Goal: Information Seeking & Learning: Learn about a topic

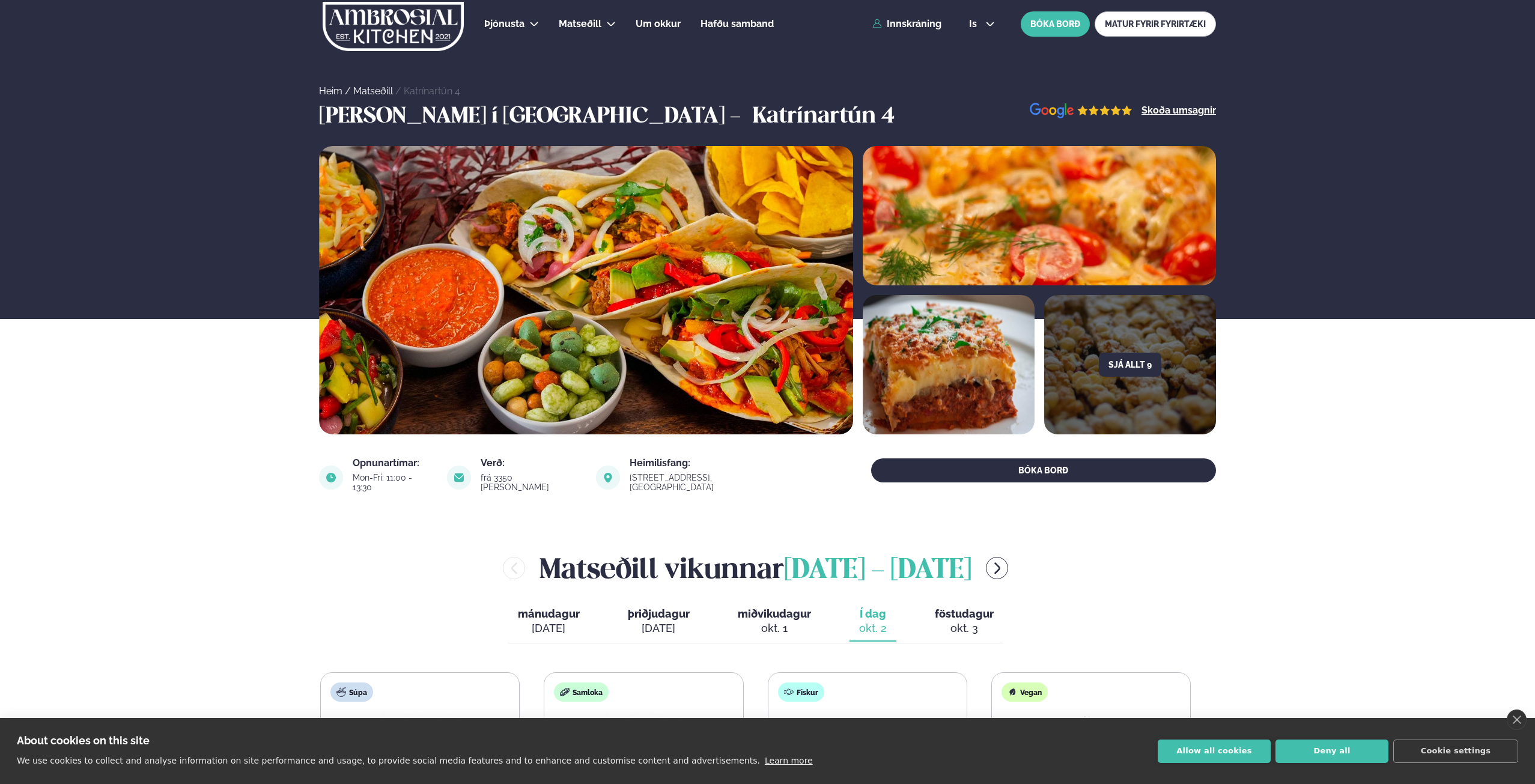
click at [1159, 27] on link "MATUR FYRIR FYRIRTÆKI" at bounding box center [1155, 24] width 121 height 25
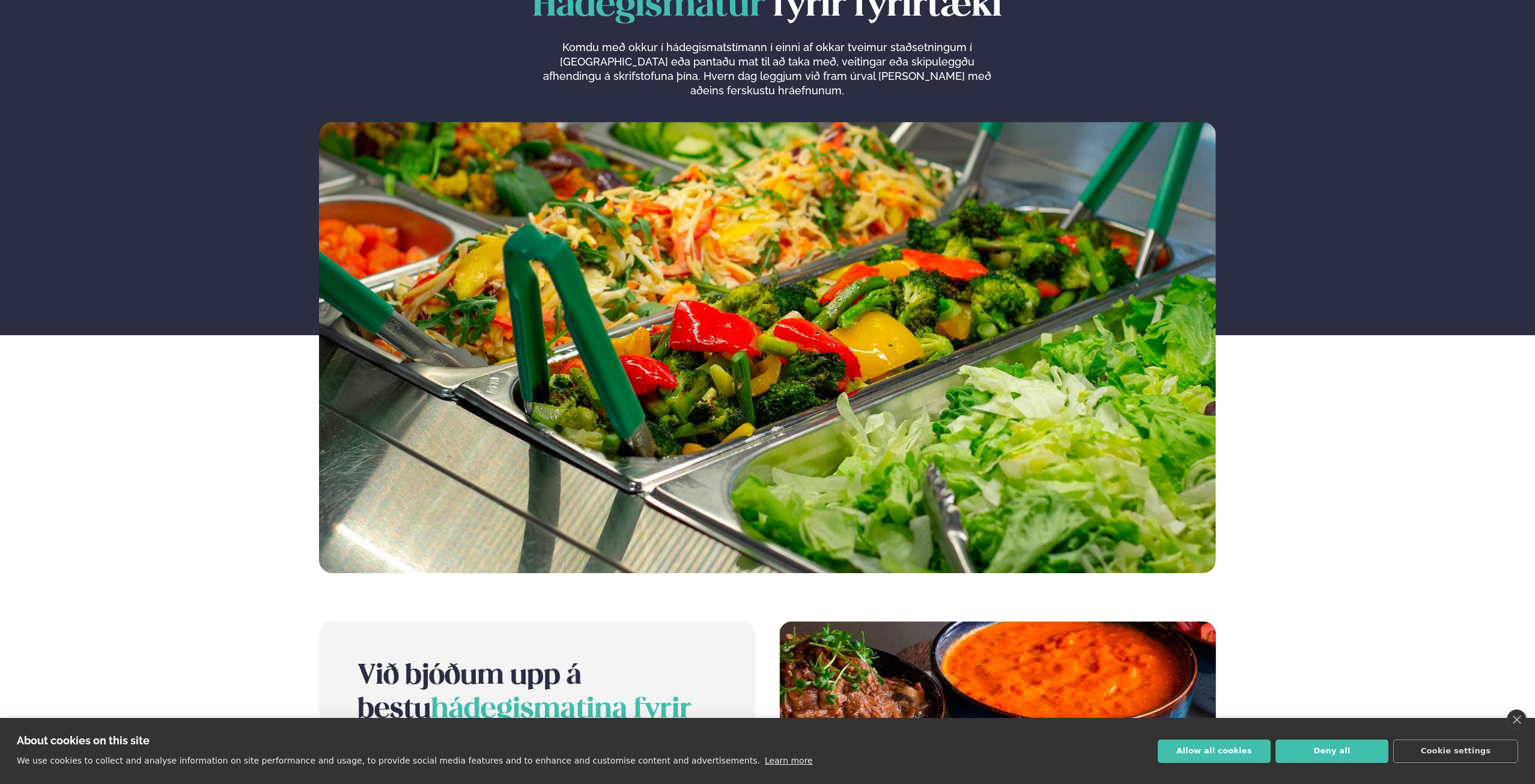
scroll to position [240, 0]
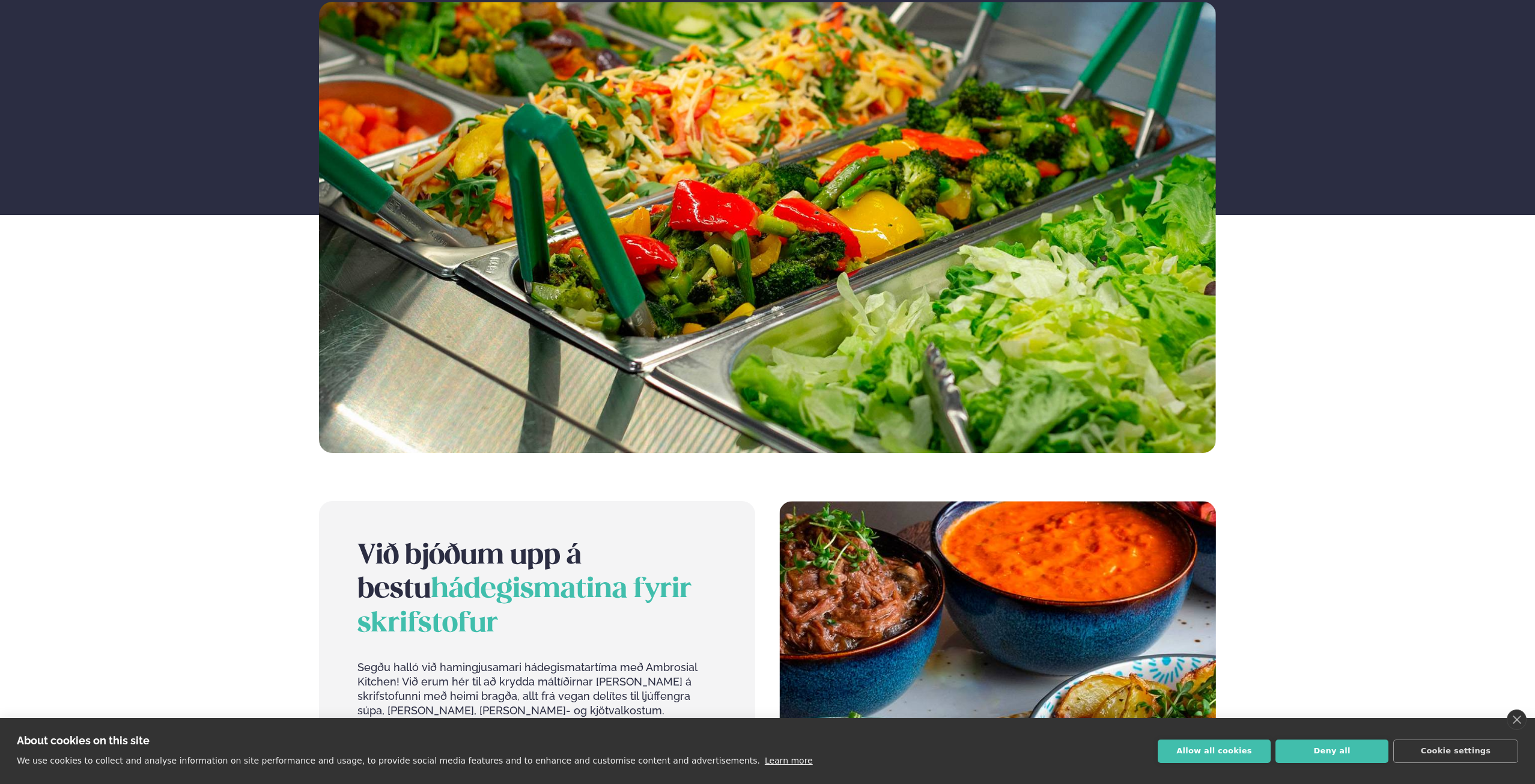
drag, startPoint x: 1526, startPoint y: 283, endPoint x: 1537, endPoint y: 341, distance: 59.0
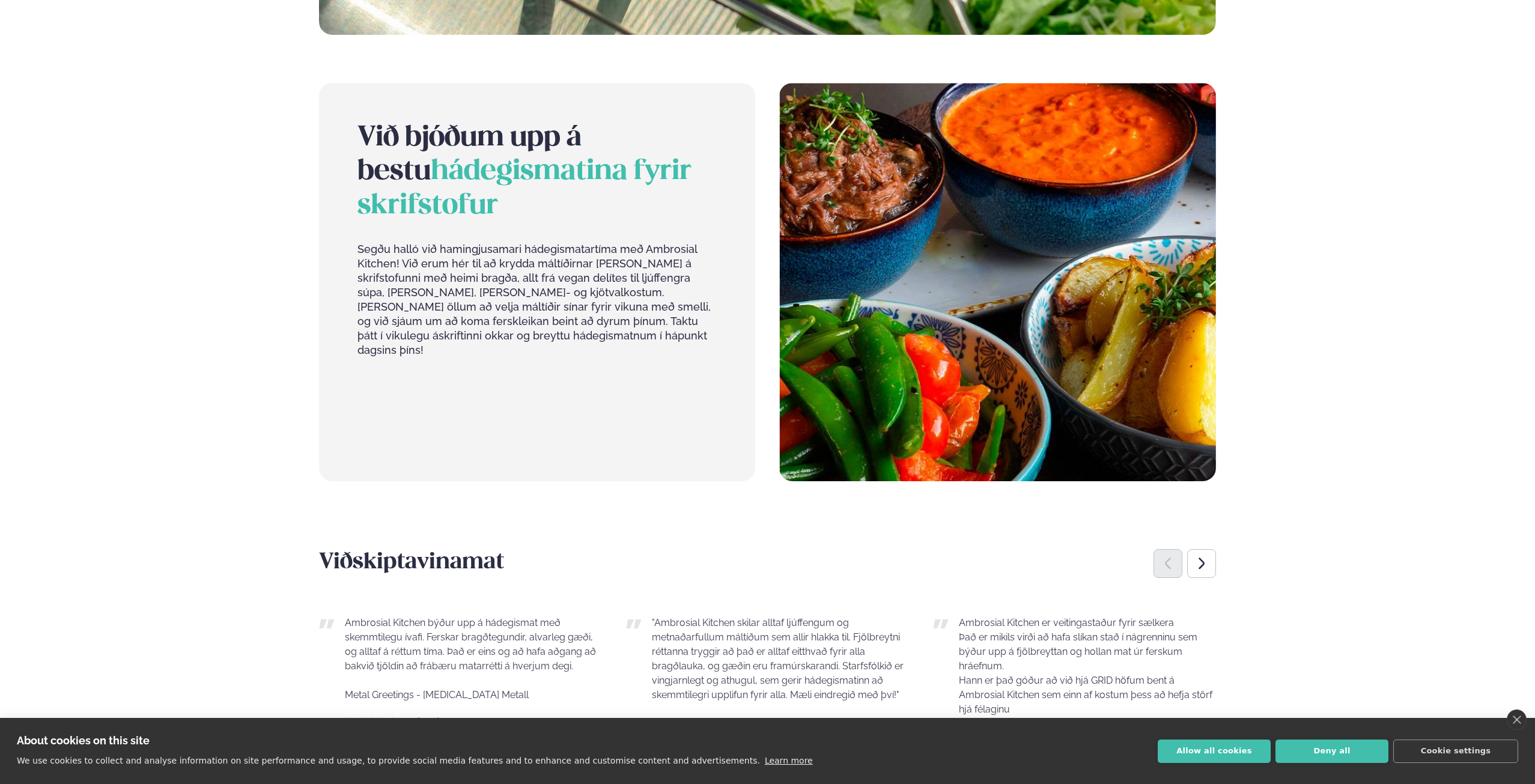
scroll to position [1344, 0]
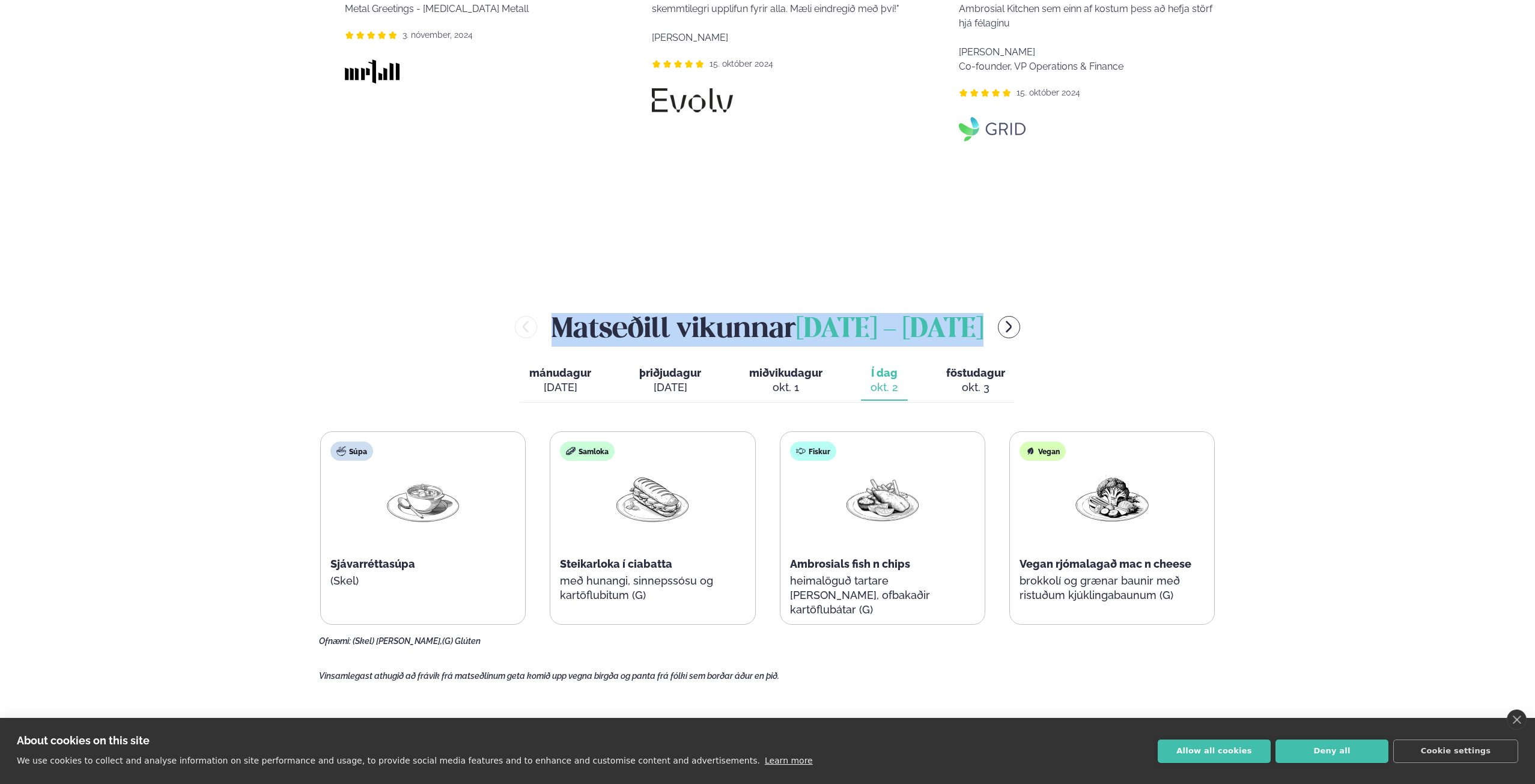
drag, startPoint x: 1530, startPoint y: 330, endPoint x: 1524, endPoint y: 111, distance: 219.1
click at [1524, 111] on div "Þjónusta Hádegismatur fyrir fyrirtæki Fyrirtækja veitingar Einkapartý Matseðill…" at bounding box center [768, 116] width 1535 height 2922
drag, startPoint x: 1513, startPoint y: 294, endPoint x: 1521, endPoint y: 296, distance: 8.2
click at [1514, 294] on div "Þjónusta Hádegismatur fyrir fyrirtæki Fyrirtækja veitingar Einkapartý Matseðill…" at bounding box center [768, 116] width 1535 height 2922
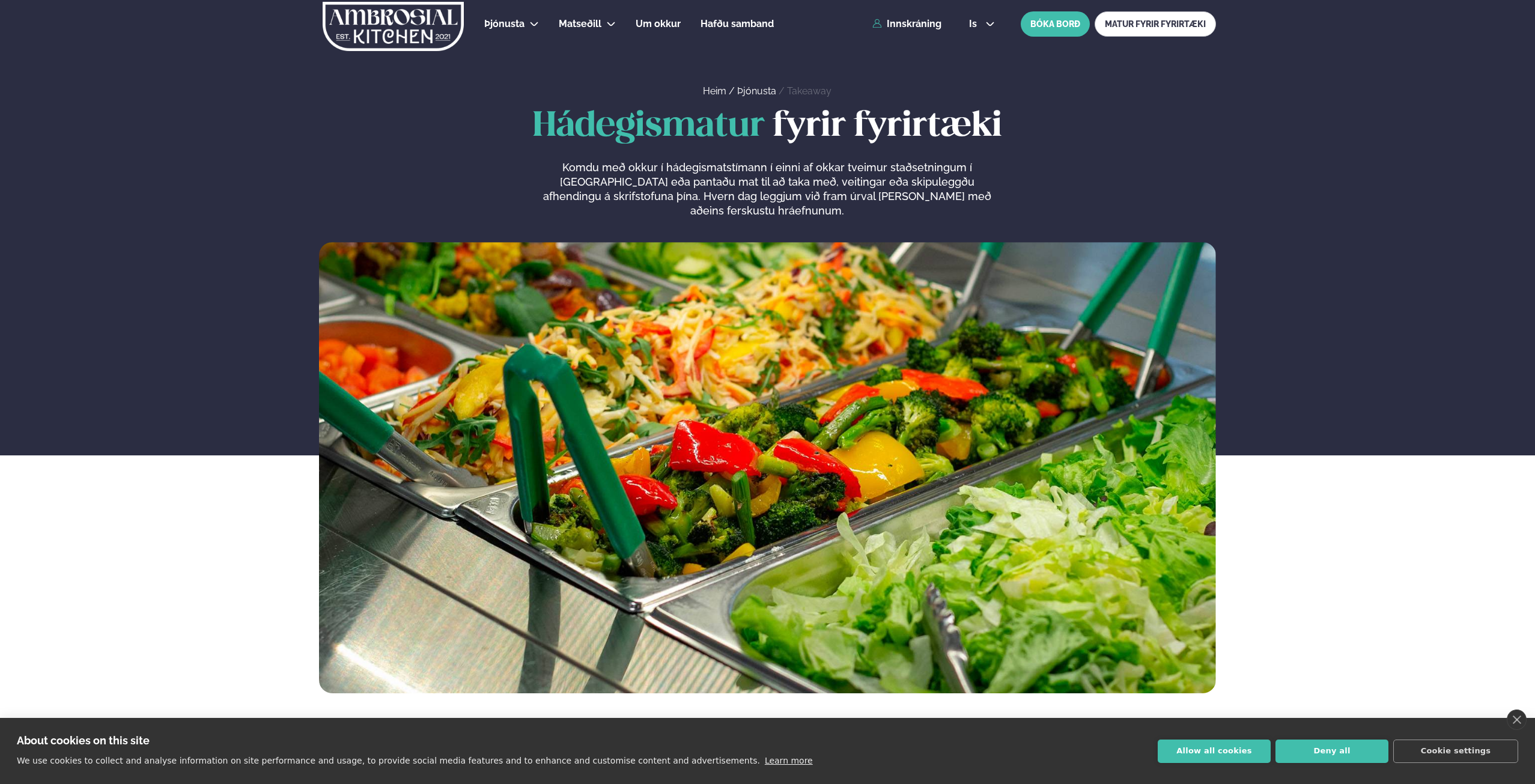
click at [1500, 48] on div "Þjónusta Hádegismatur fyrir fyrirtæki Fyrirtækja veitingar Einkapartý Matseðill…" at bounding box center [768, 24] width 1535 height 48
click at [651, 25] on span "Um okkur" at bounding box center [657, 24] width 45 height 11
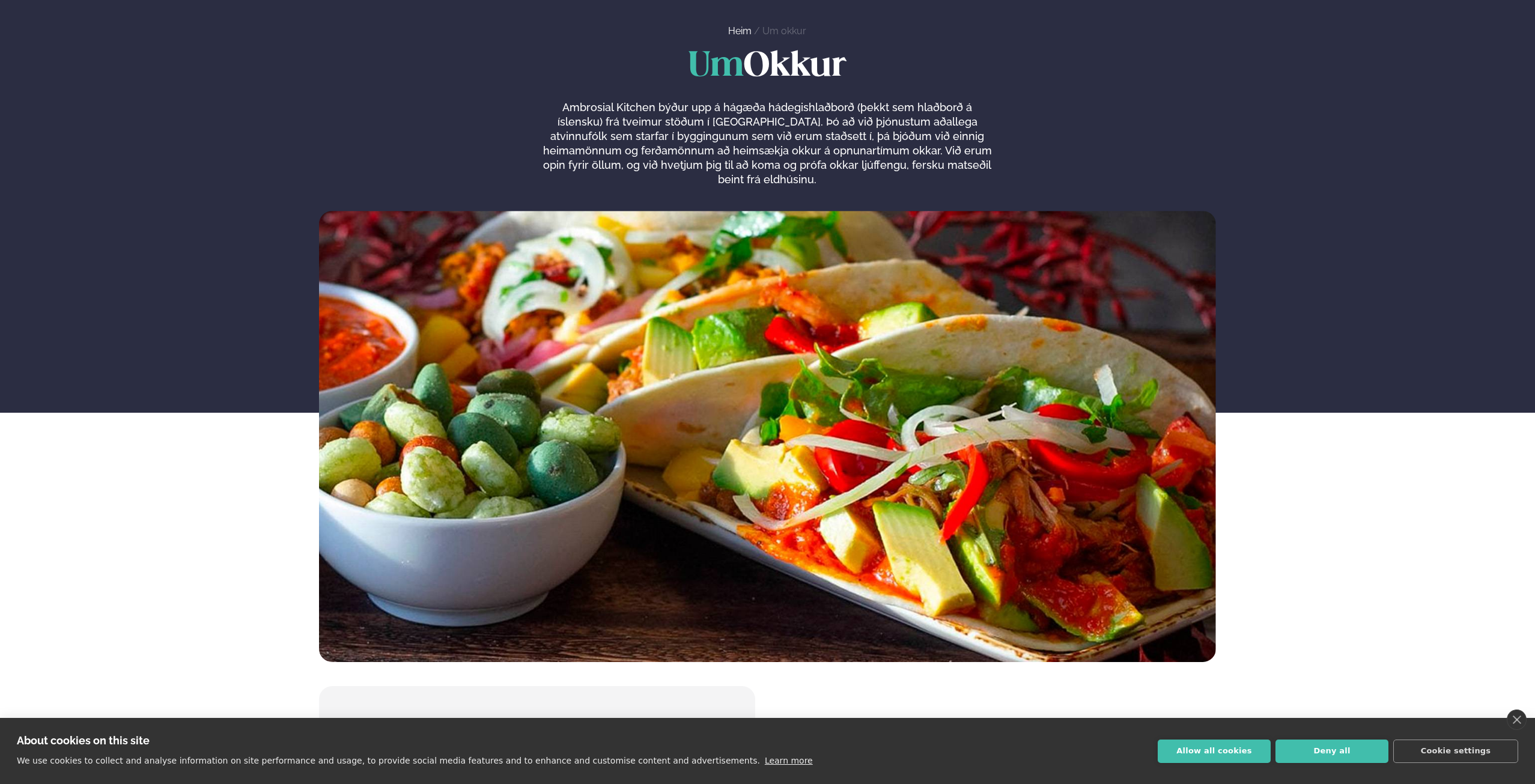
scroll to position [120, 0]
